Goal: Information Seeking & Learning: Compare options

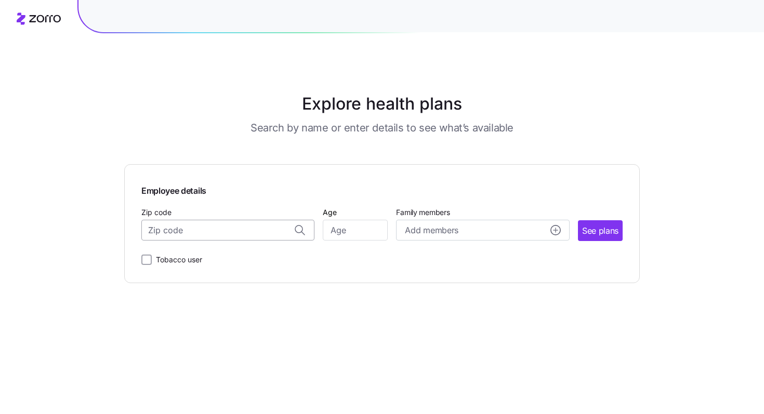
click at [244, 230] on input "Zip code" at bounding box center [227, 230] width 173 height 21
drag, startPoint x: 254, startPoint y: 254, endPoint x: 276, endPoint y: 251, distance: 22.0
click at [254, 254] on span "08861, [GEOGRAPHIC_DATA], [GEOGRAPHIC_DATA]" at bounding box center [226, 258] width 146 height 13
type input "08861, [GEOGRAPHIC_DATA], [GEOGRAPHIC_DATA]"
click at [334, 234] on input "Age" at bounding box center [355, 230] width 65 height 21
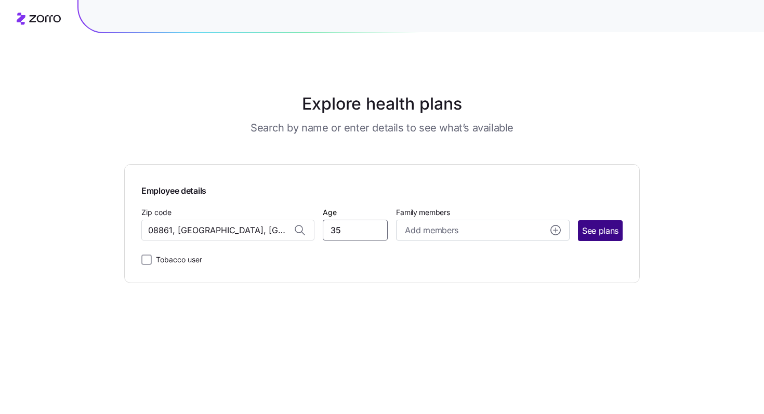
type input "35"
click at [596, 233] on span "See plans" at bounding box center [600, 231] width 36 height 13
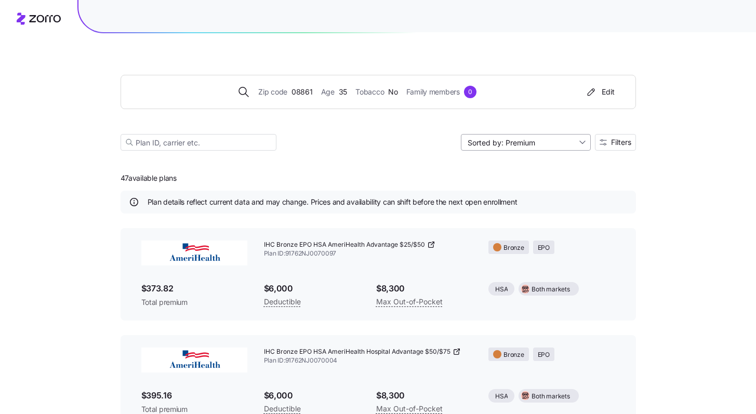
click at [567, 144] on input "Sorted by: Premium" at bounding box center [526, 142] width 130 height 17
click at [534, 184] on div "Deductible" at bounding box center [525, 183] width 122 height 16
type input "Sorted by: Deductible"
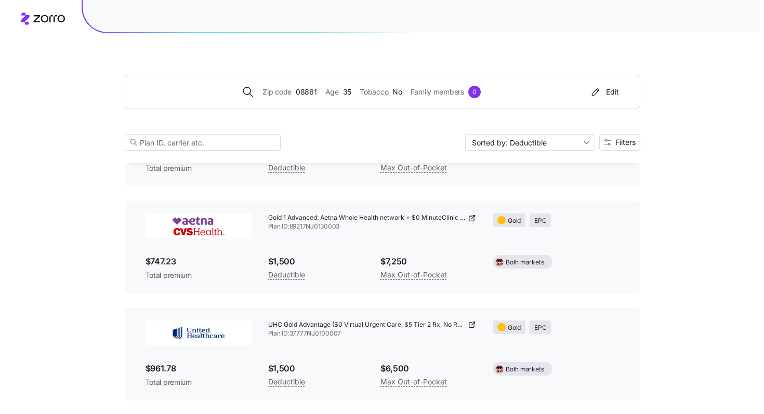
scroll to position [461, 0]
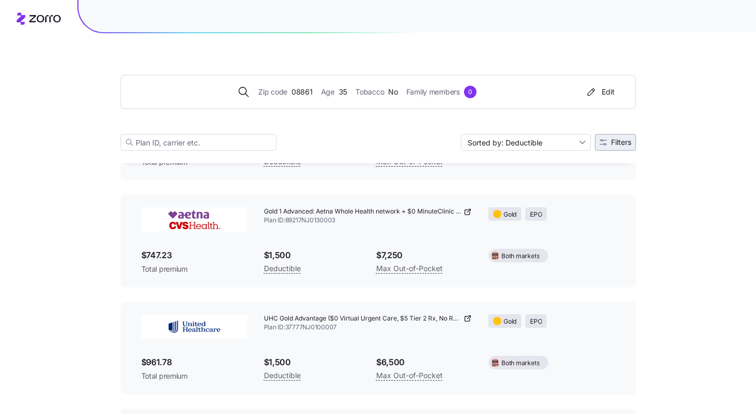
click at [612, 146] on span "Filters" at bounding box center [621, 142] width 20 height 7
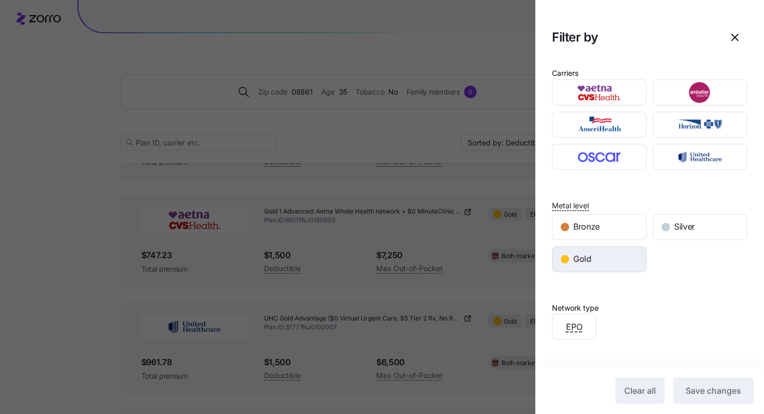
click at [609, 257] on div "Gold" at bounding box center [600, 259] width 94 height 25
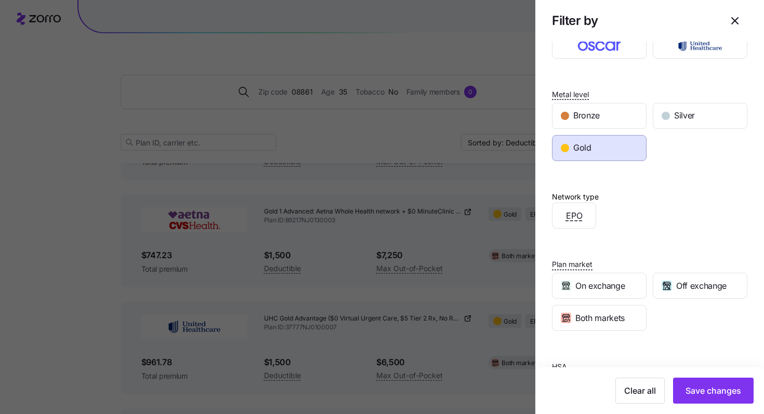
scroll to position [162, 0]
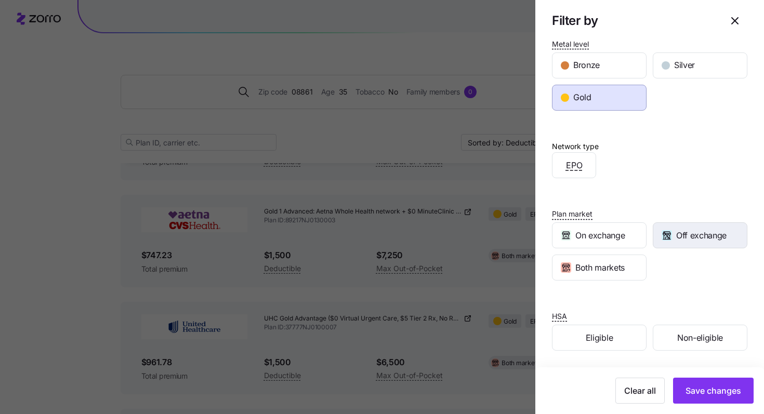
click at [676, 245] on div "Off exchange" at bounding box center [700, 235] width 94 height 25
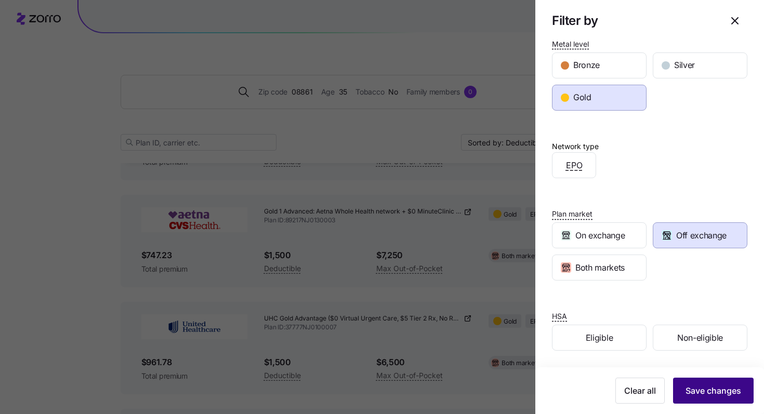
click at [706, 389] on span "Save changes" at bounding box center [714, 391] width 56 height 12
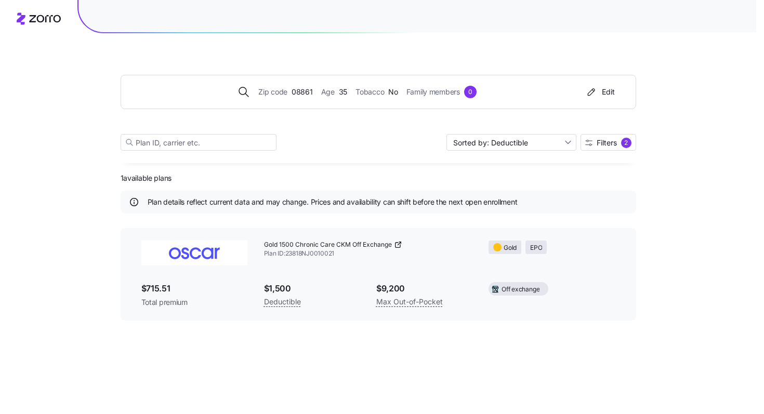
scroll to position [0, 0]
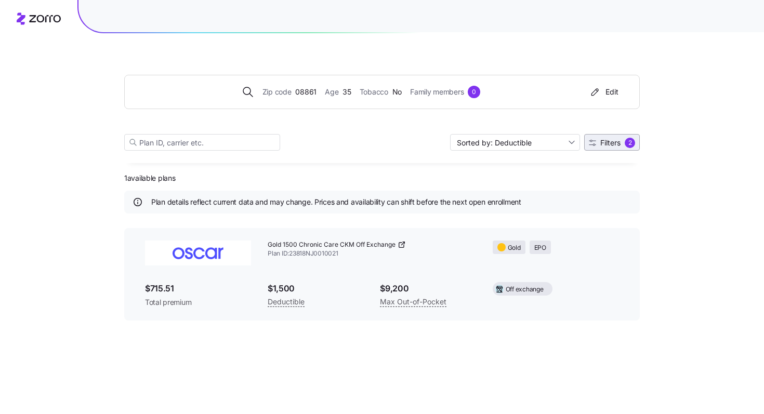
click at [604, 148] on span "Filters 2" at bounding box center [612, 143] width 46 height 10
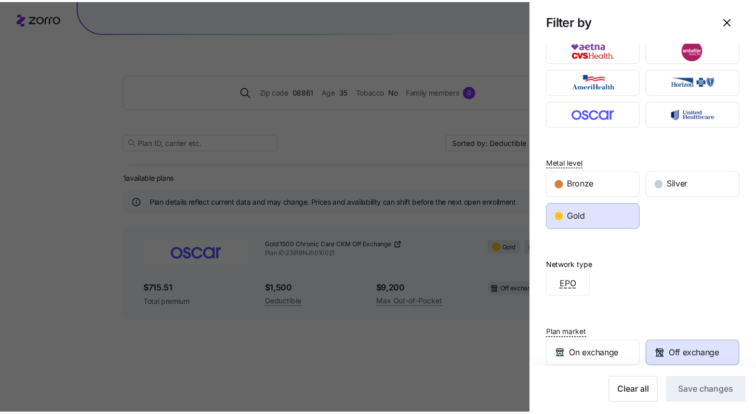
scroll to position [162, 0]
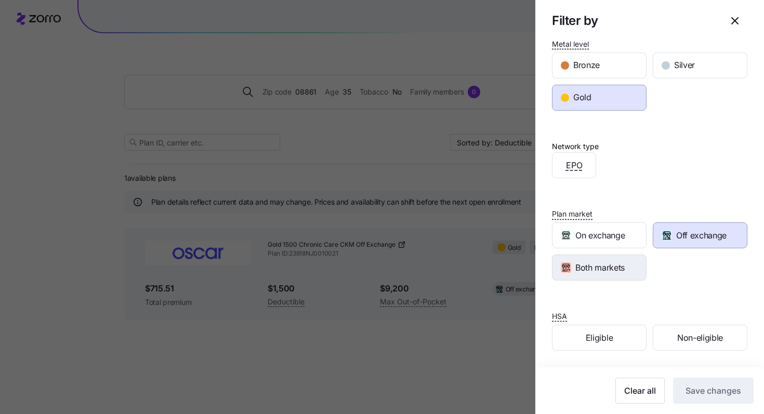
click at [621, 270] on span "Both markets" at bounding box center [599, 267] width 49 height 13
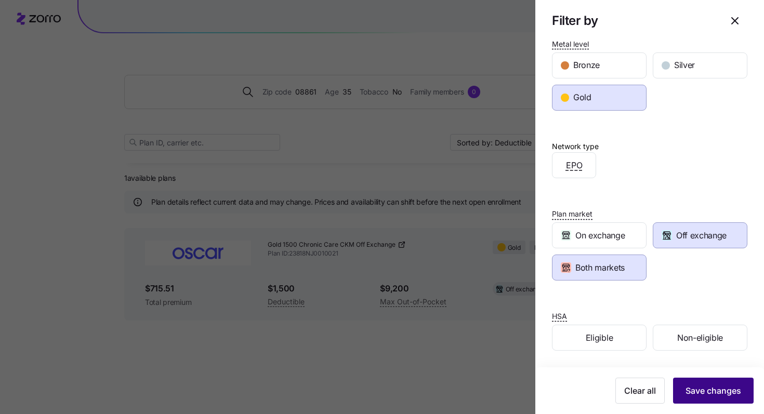
click at [710, 391] on span "Save changes" at bounding box center [714, 391] width 56 height 12
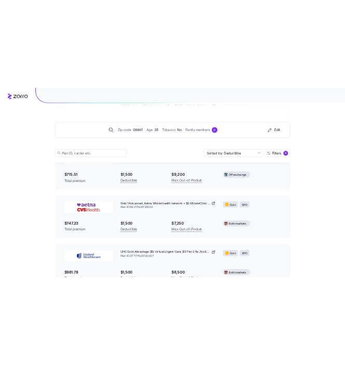
scroll to position [167, 0]
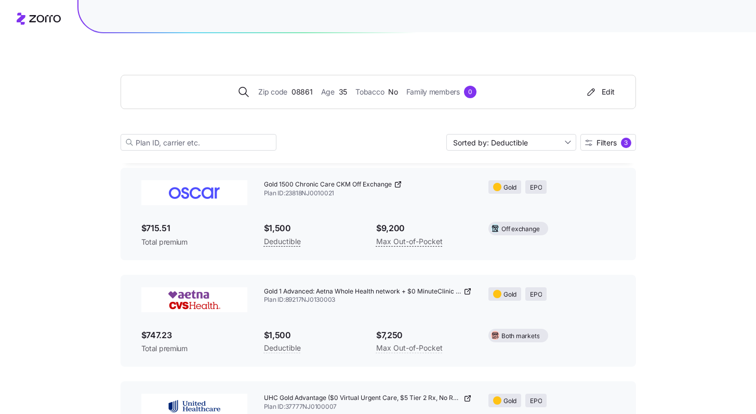
click at [466, 293] on icon at bounding box center [468, 291] width 8 height 8
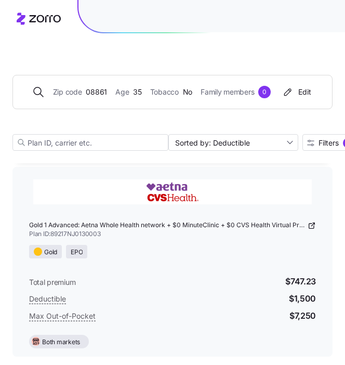
scroll to position [452, 0]
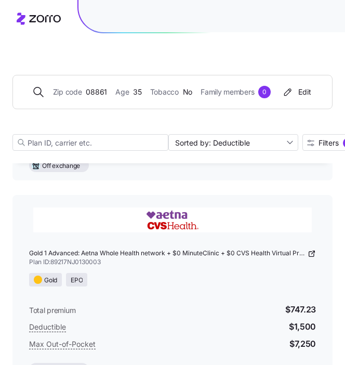
click at [303, 253] on span "Gold 1 Advanced: Aetna Whole Health network + $0 MinuteClinic + $0 CVS Health V…" at bounding box center [167, 253] width 277 height 9
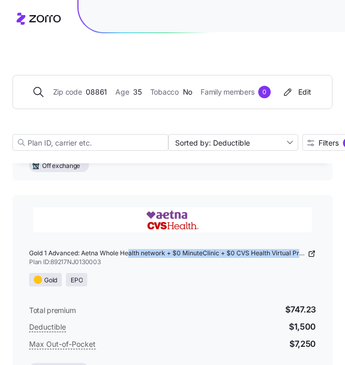
drag, startPoint x: 305, startPoint y: 254, endPoint x: 128, endPoint y: 252, distance: 176.8
click at [128, 252] on span "Gold 1 Advanced: Aetna Whole Health network + $0 MinuteClinic + $0 CVS Health V…" at bounding box center [167, 253] width 277 height 9
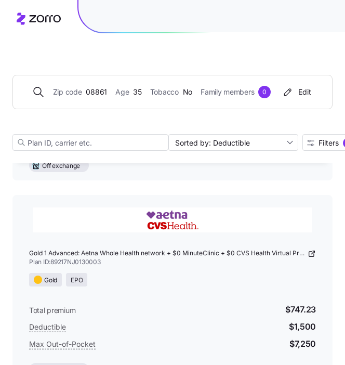
click at [151, 259] on span "Plan ID: 89217NJ0130003" at bounding box center [172, 262] width 287 height 9
drag, startPoint x: 168, startPoint y: 253, endPoint x: 33, endPoint y: 252, distance: 135.2
click at [33, 252] on span "Gold 1 Advanced: Aetna Whole Health network + $0 MinuteClinic + $0 CVS Health V…" at bounding box center [167, 253] width 277 height 9
click at [142, 256] on span "Gold 1 Advanced: Aetna Whole Health network + $0 MinuteClinic + $0 CVS Health V…" at bounding box center [167, 253] width 277 height 9
click at [317, 254] on div "Gold 1 Advanced: Aetna Whole Health network + $0 MinuteClinic + $0 CVS Health V…" at bounding box center [172, 289] width 320 height 189
